Goal: Information Seeking & Learning: Learn about a topic

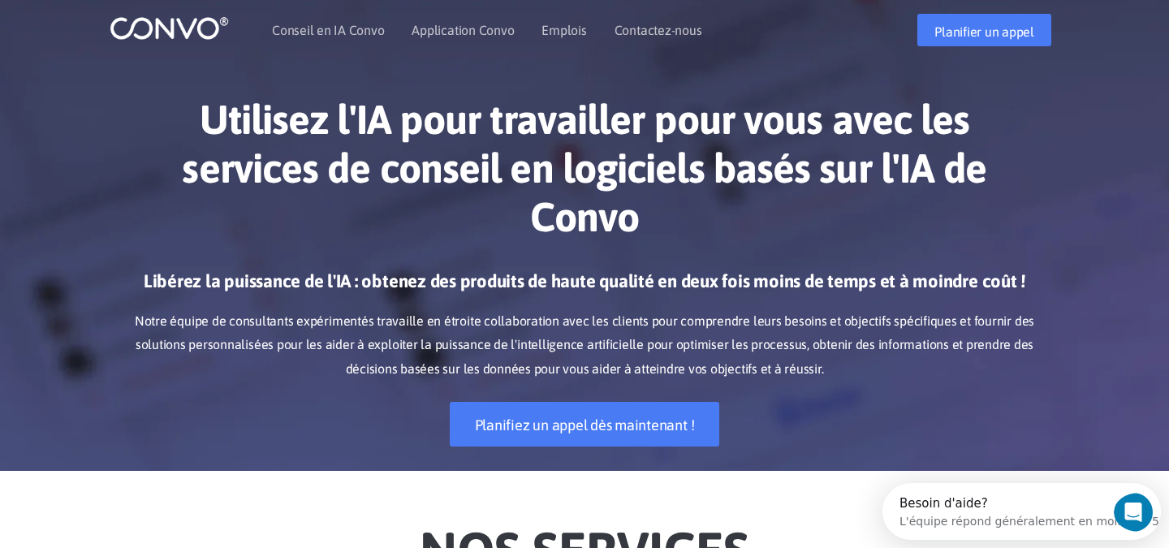
scroll to position [9, 0]
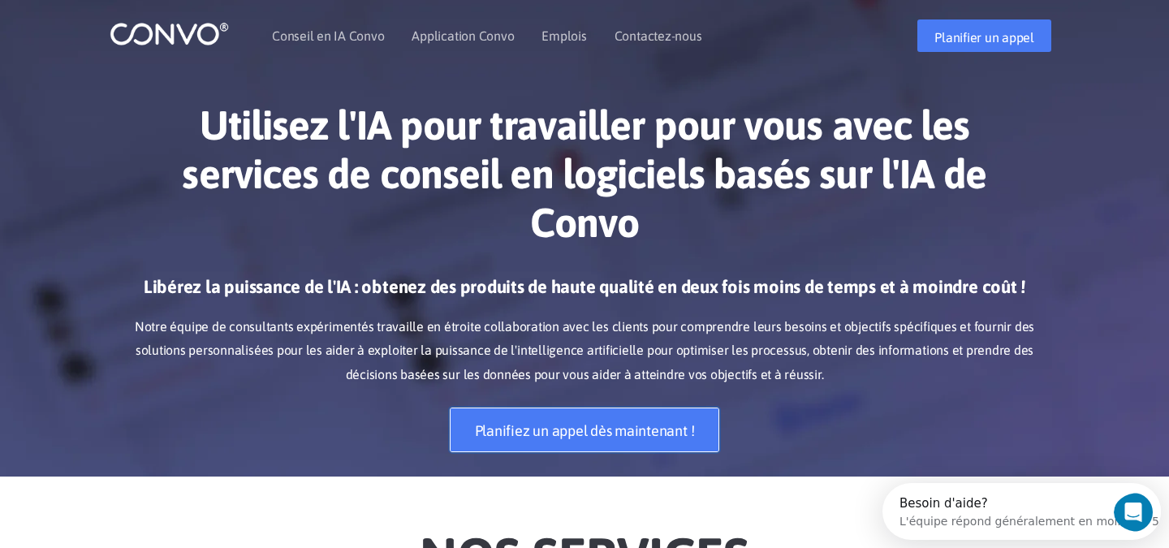
click at [583, 425] on font "Planifiez un appel dès maintenant !" at bounding box center [585, 430] width 220 height 17
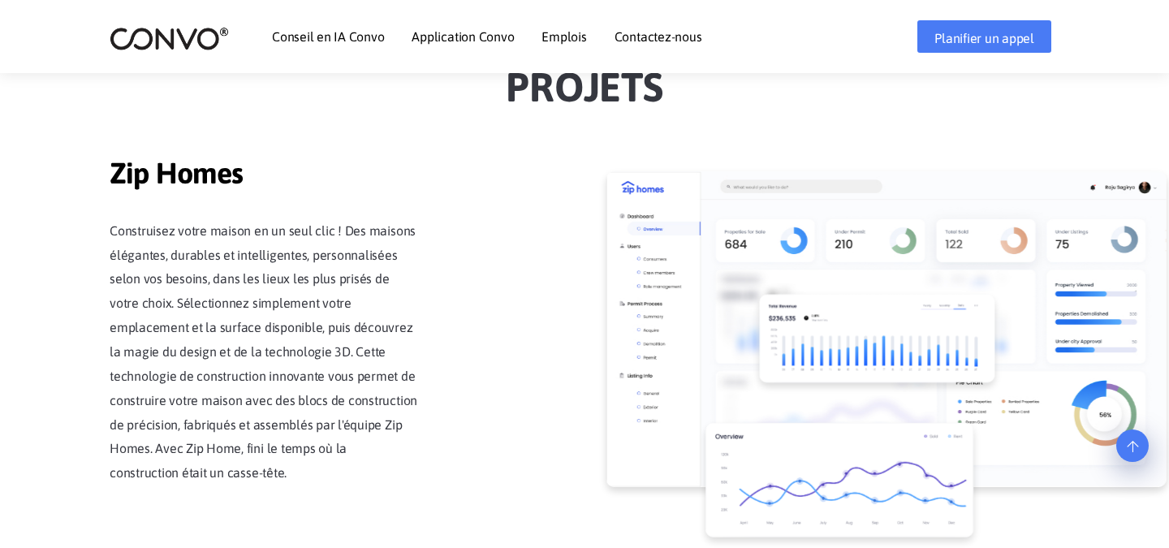
scroll to position [1483, 0]
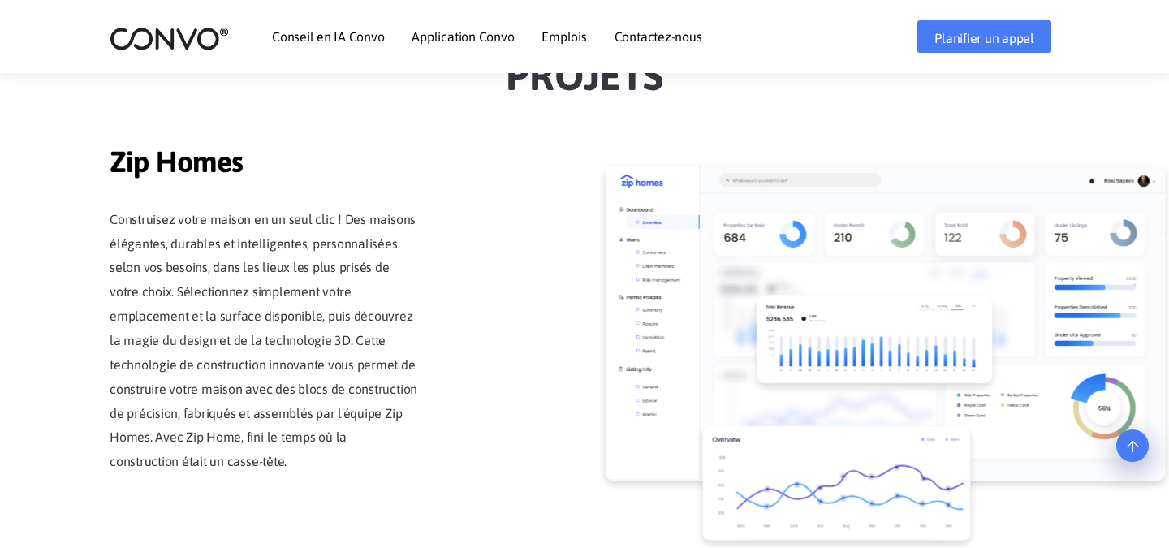
click at [560, 38] on font "Emplois" at bounding box center [564, 36] width 45 height 15
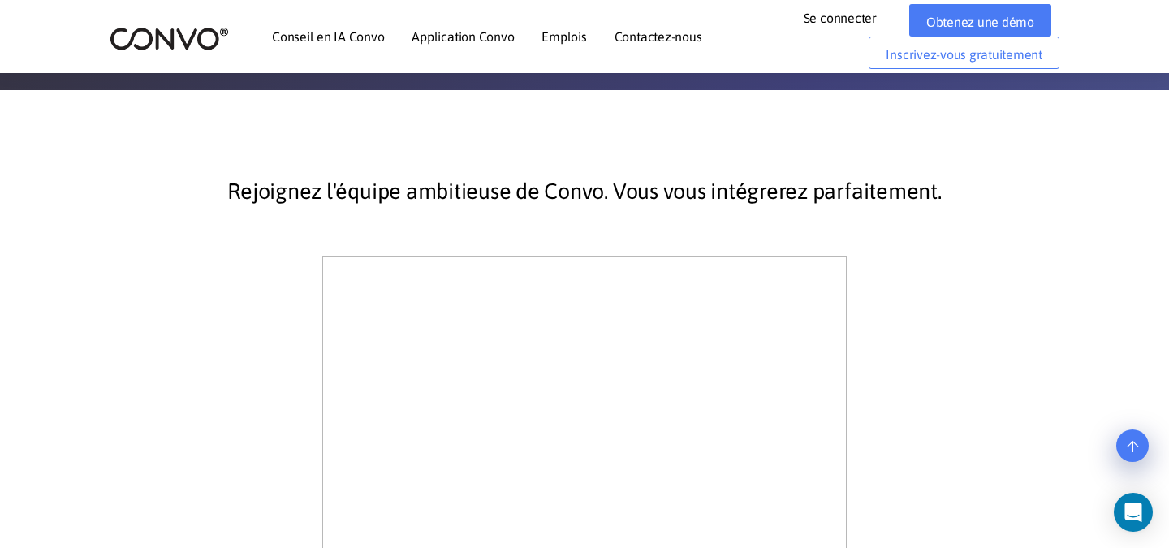
scroll to position [279, 0]
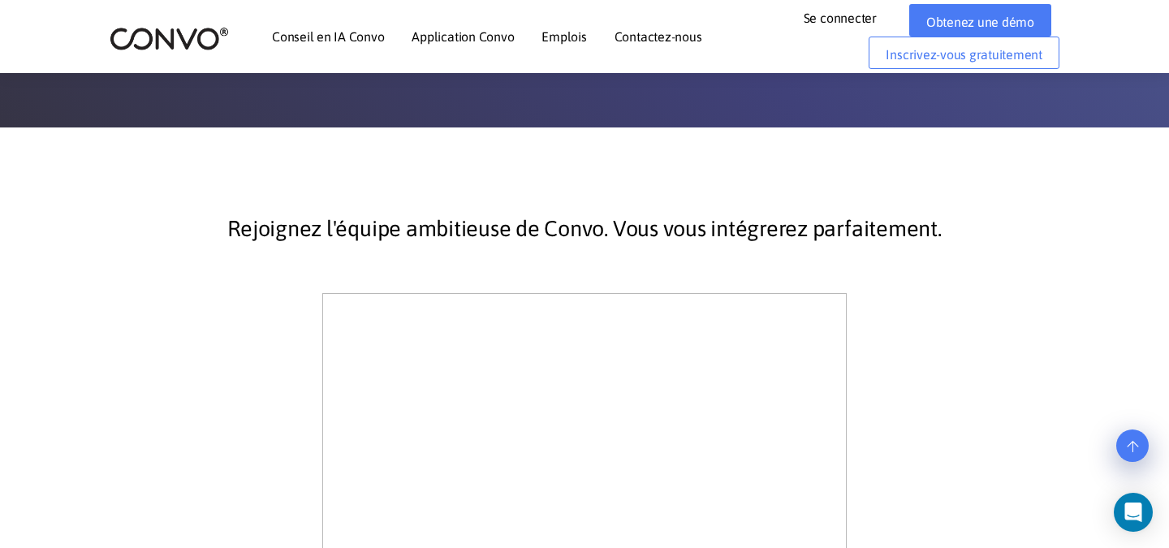
click at [623, 39] on font "Contactez-nous" at bounding box center [659, 36] width 88 height 15
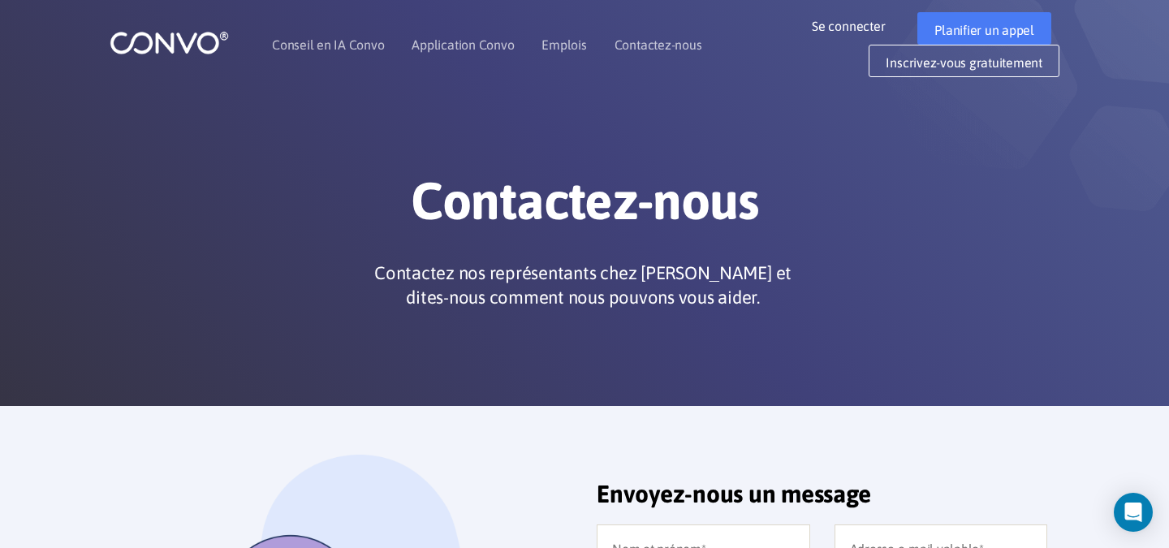
click at [538, 44] on ul "Conseil en IA Convo Application Convo Fonctionnalités de l'application Convo Em…" at bounding box center [487, 45] width 430 height 70
click at [554, 45] on font "Emplois" at bounding box center [564, 44] width 45 height 15
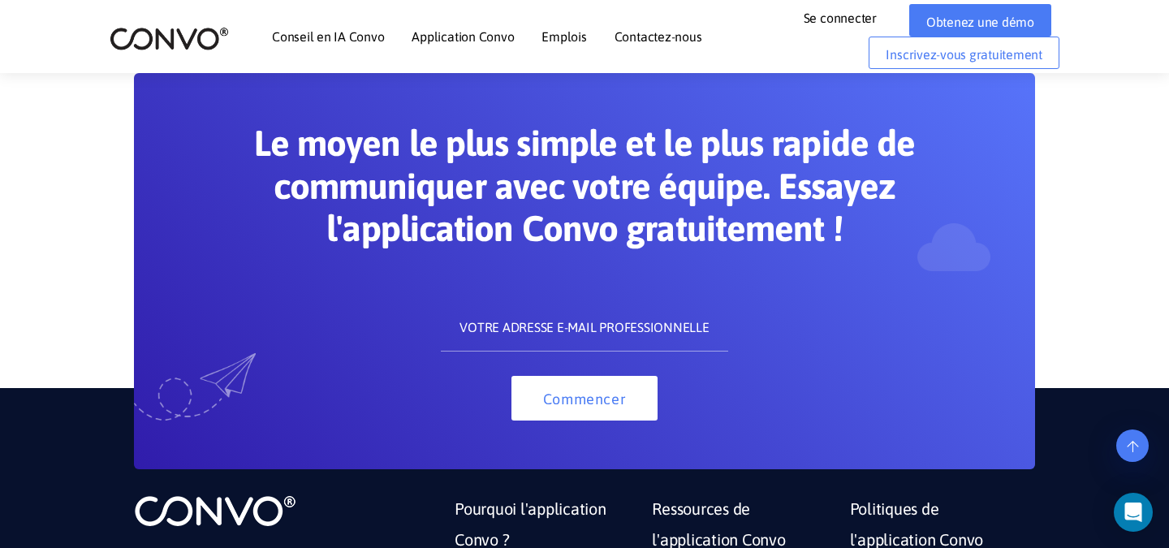
scroll to position [1018, 0]
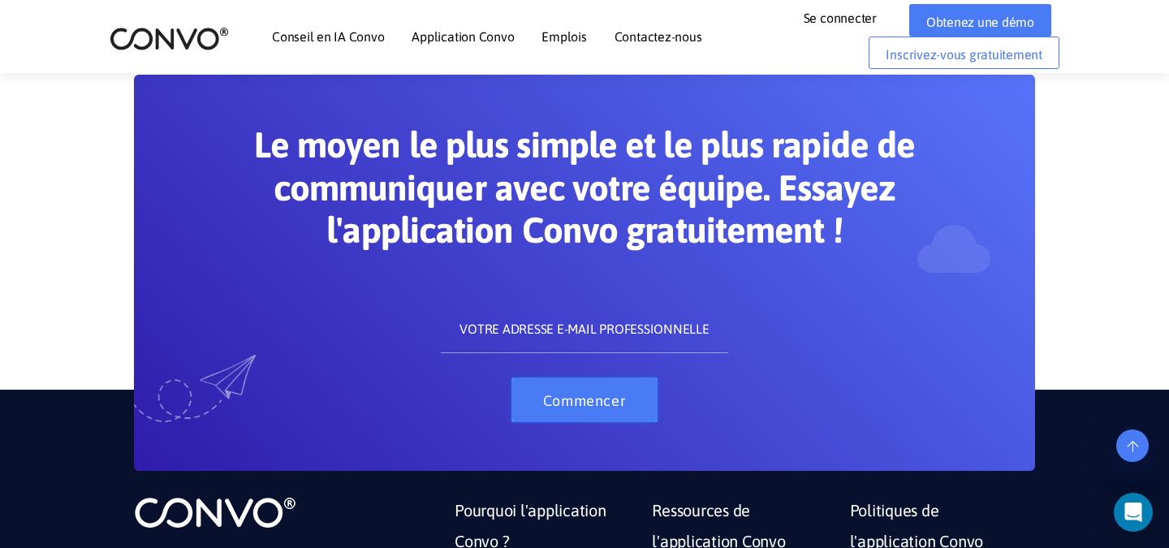
click at [583, 408] on font "Commencer" at bounding box center [584, 400] width 83 height 17
